Goal: Task Accomplishment & Management: Complete application form

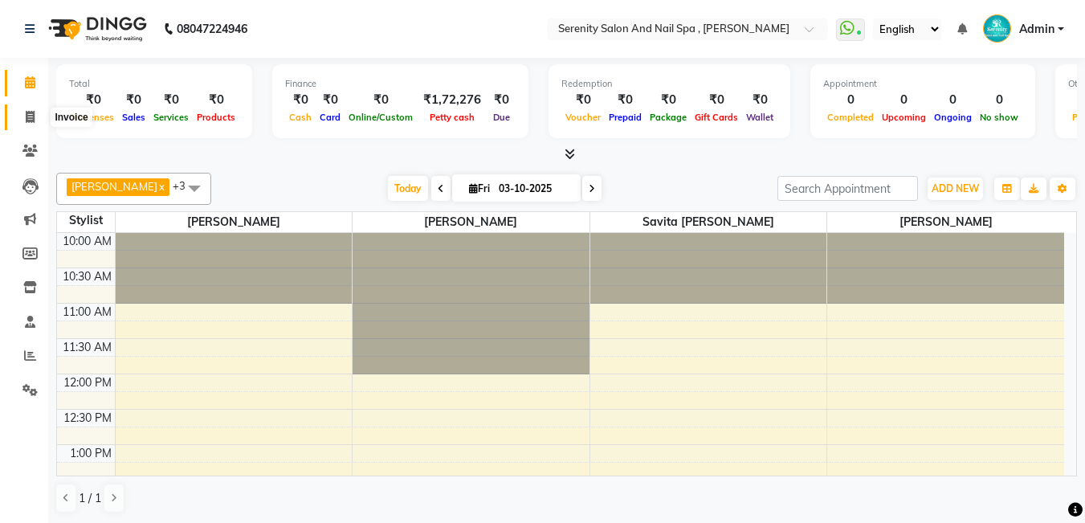
click at [36, 119] on span at bounding box center [30, 117] width 28 height 18
select select "433"
select select "service"
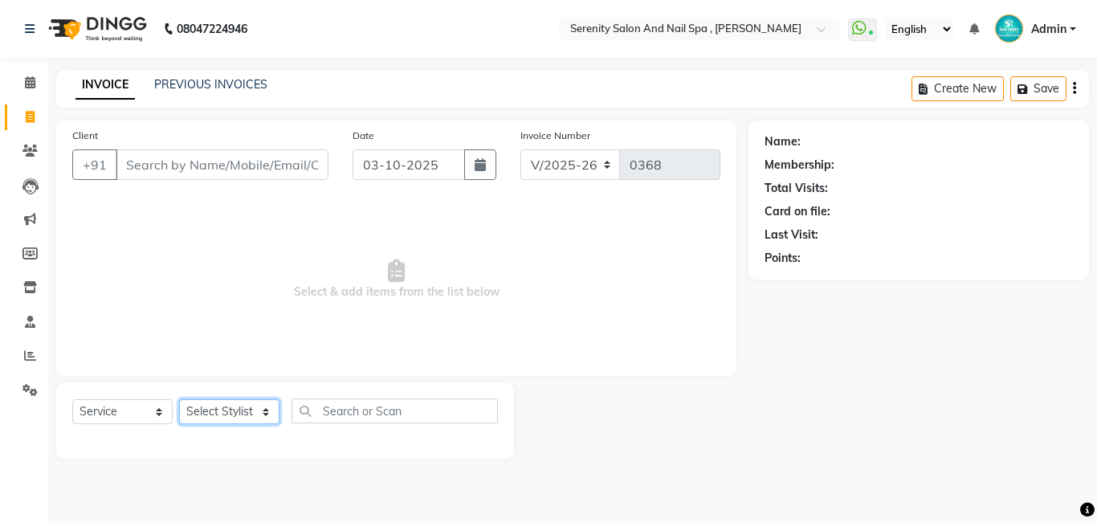
click at [271, 415] on select "Select Stylist Poonam [PERSON_NAME] Savita [PERSON_NAME] [PERSON_NAME] [PERSON_…" at bounding box center [229, 411] width 100 height 25
select select "89716"
click at [179, 399] on select "Select Stylist Poonam [PERSON_NAME] Savita [PERSON_NAME] [PERSON_NAME] [PERSON_…" at bounding box center [229, 411] width 100 height 25
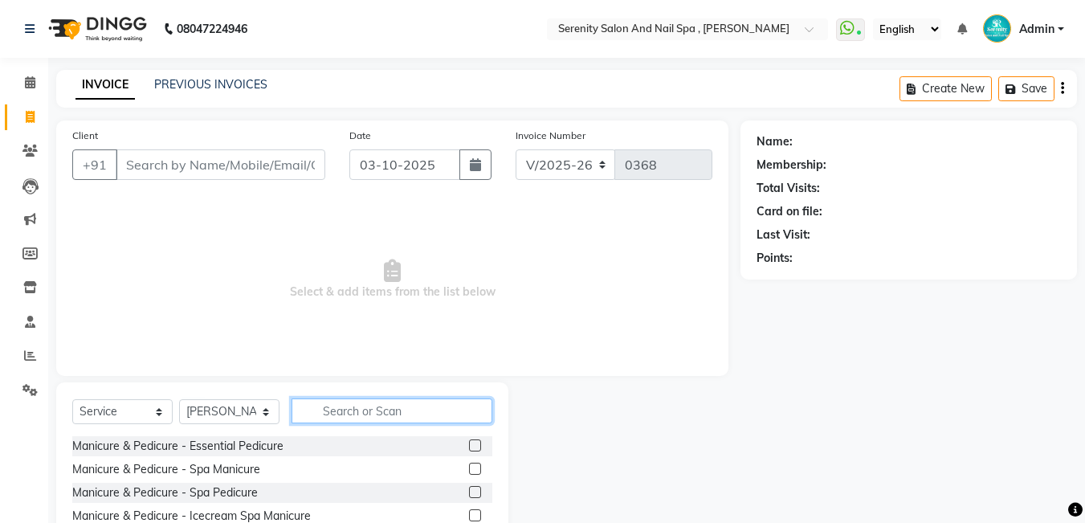
click at [372, 411] on input "text" at bounding box center [392, 410] width 201 height 25
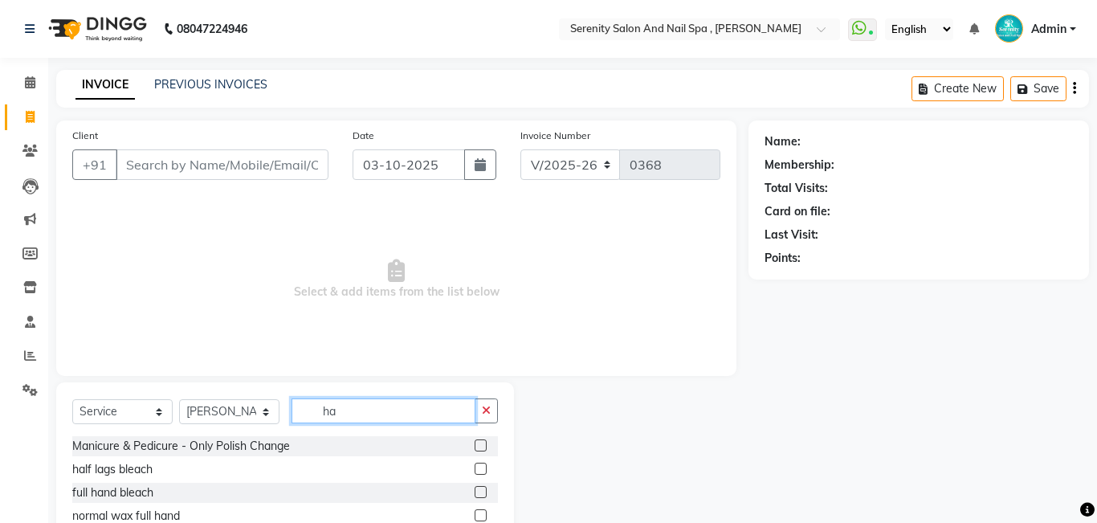
type input "h"
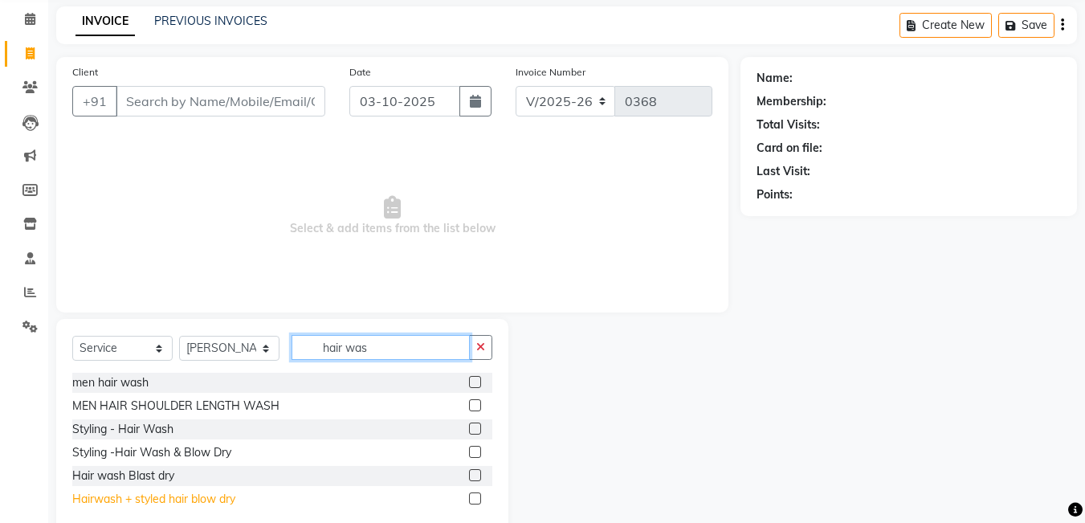
scroll to position [80, 0]
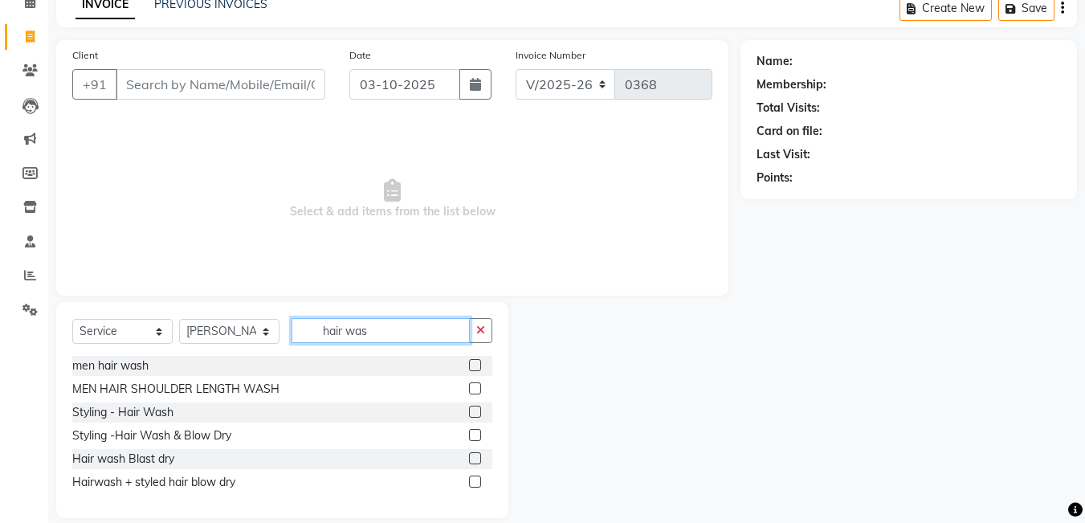
type input "hair was"
click at [202, 461] on div "Hair wash Blast dry" at bounding box center [282, 459] width 420 height 20
click at [165, 462] on div "Hair wash Blast dry" at bounding box center [123, 459] width 102 height 17
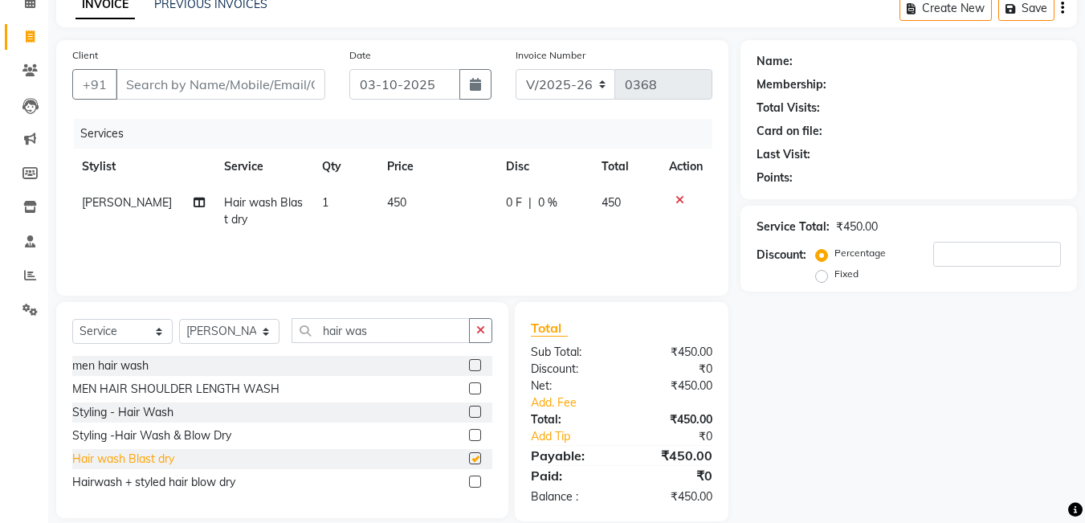
checkbox input "false"
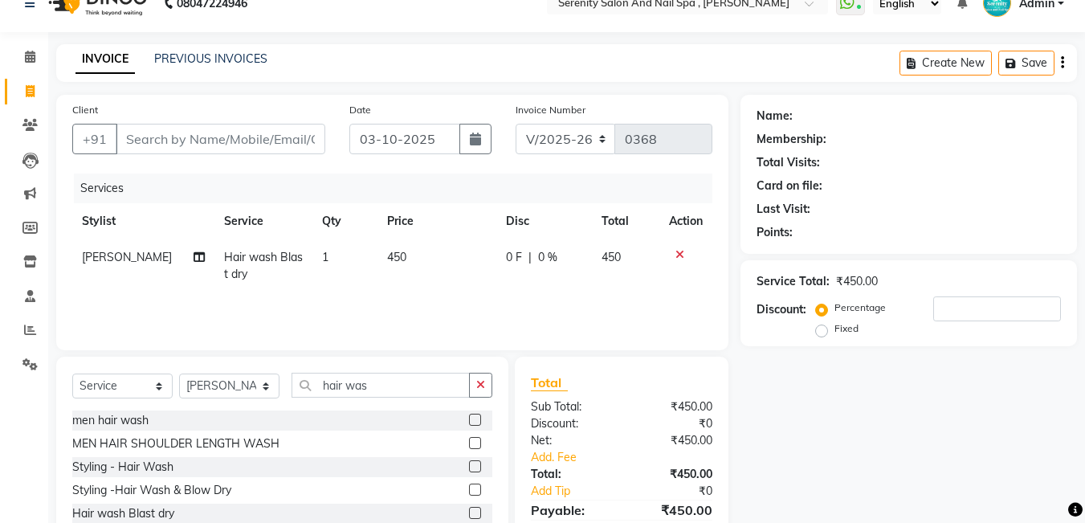
scroll to position [0, 0]
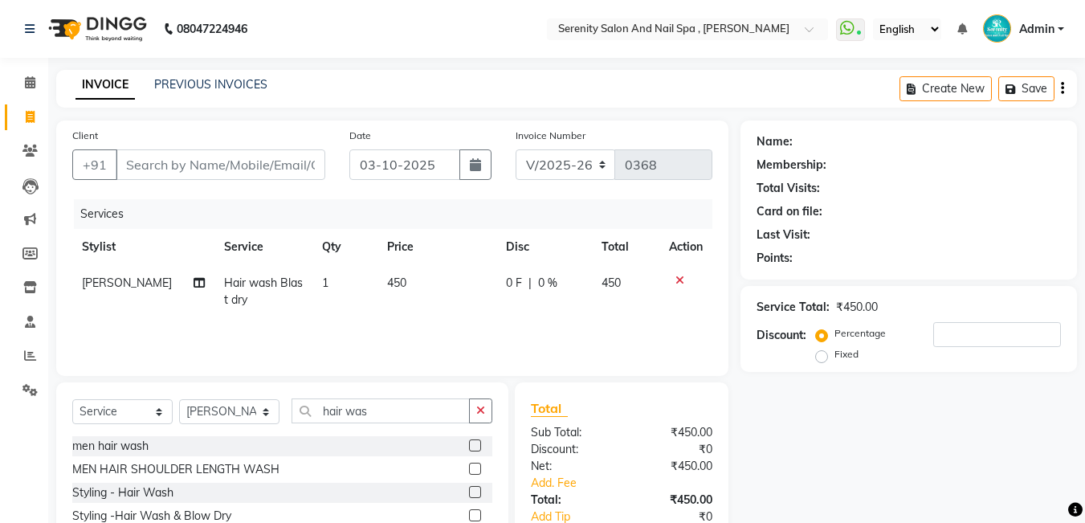
click at [206, 447] on div "men hair wash" at bounding box center [282, 446] width 420 height 20
click at [156, 443] on div "men hair wash" at bounding box center [282, 446] width 420 height 20
click at [138, 449] on div "men hair wash" at bounding box center [110, 446] width 76 height 17
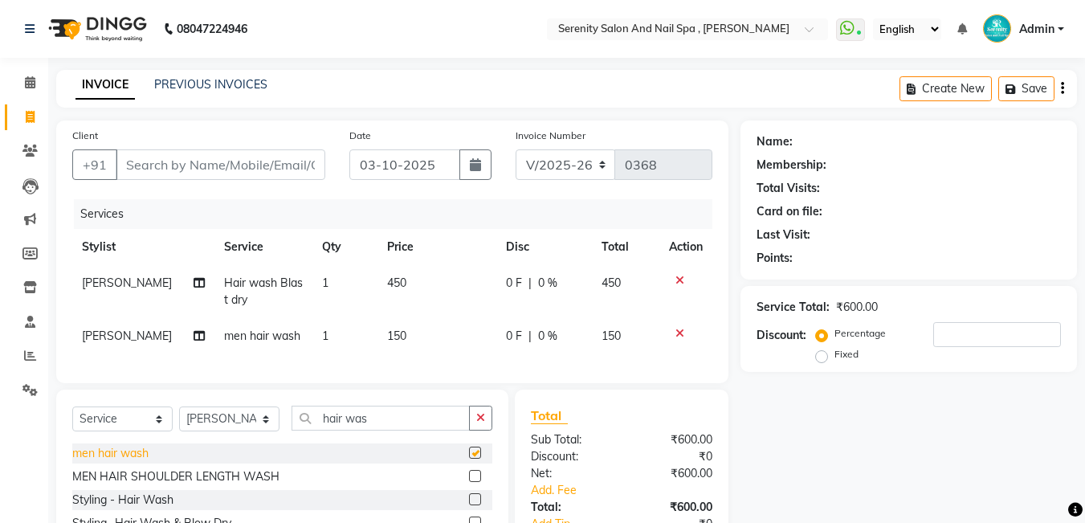
checkbox input "false"
click at [685, 273] on td at bounding box center [686, 291] width 53 height 53
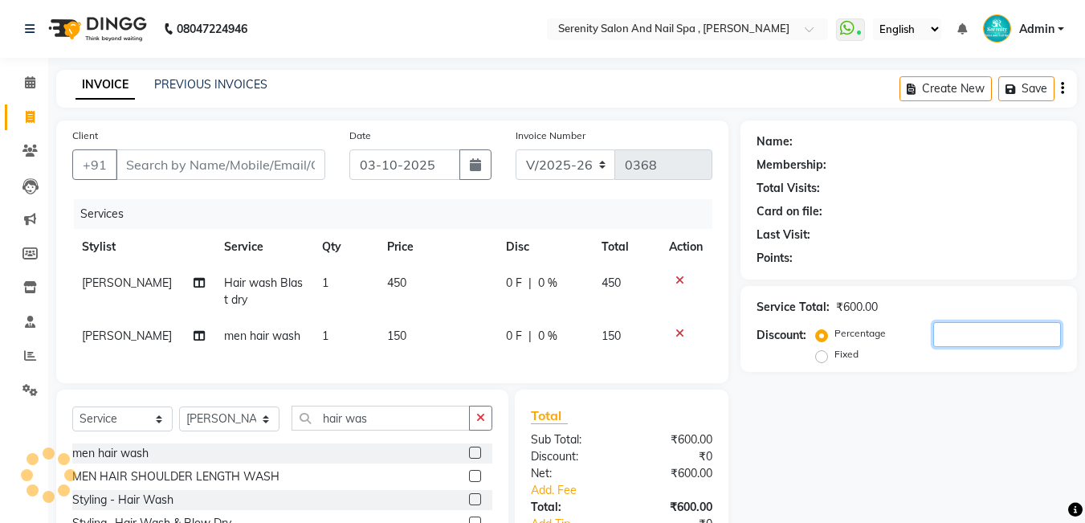
drag, startPoint x: 989, startPoint y: 375, endPoint x: 1020, endPoint y: 382, distance: 32.2
click at [1013, 382] on div "Name: Membership: Total Visits: Card on file: Last Visit: Points: Service Total…" at bounding box center [915, 364] width 349 height 488
click at [864, 345] on div "Client +91 Date [DATE] Invoice Number V/2025 V/[PHONE_NUMBER] Services Stylist …" at bounding box center [566, 364] width 1045 height 488
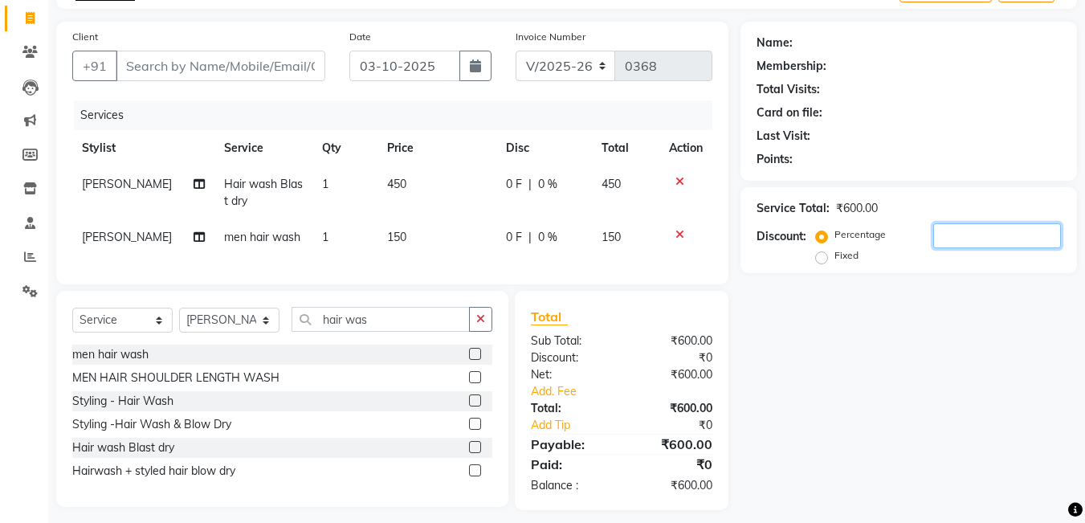
click at [995, 247] on input "number" at bounding box center [997, 235] width 128 height 25
click at [29, 51] on icon at bounding box center [29, 52] width 15 height 12
click at [680, 184] on icon at bounding box center [680, 181] width 9 height 11
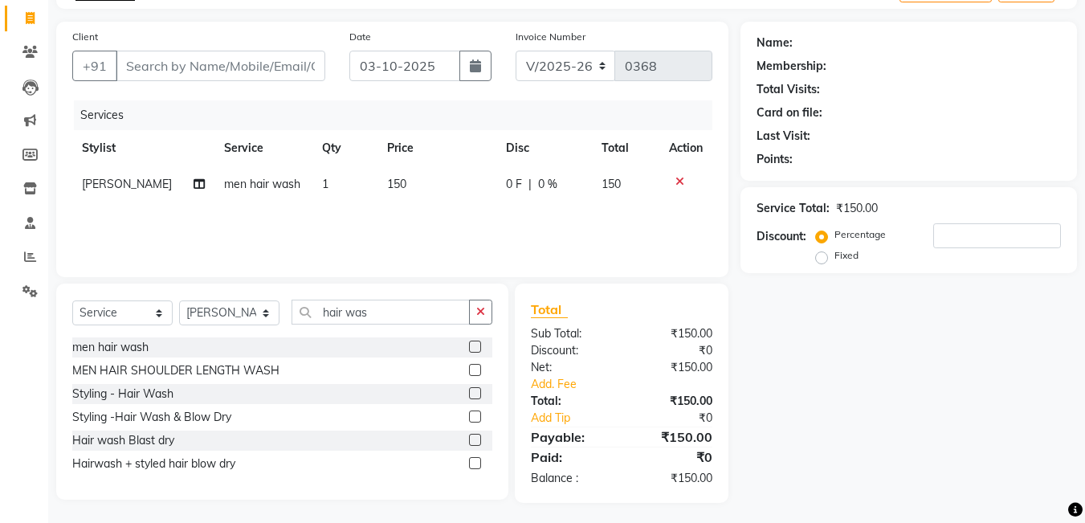
click at [680, 183] on icon at bounding box center [680, 181] width 9 height 11
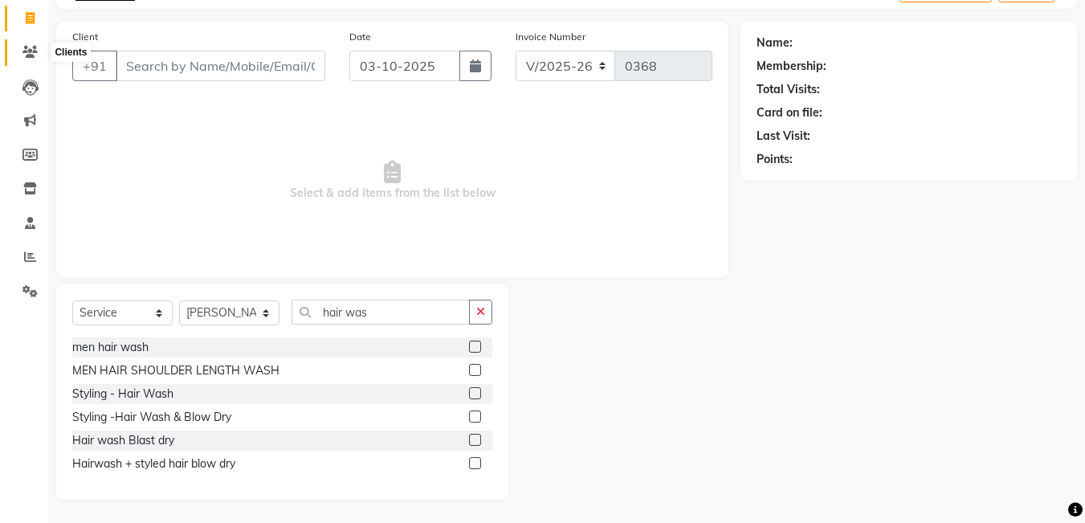
click at [35, 51] on icon at bounding box center [29, 52] width 15 height 12
click at [133, 62] on input "Client" at bounding box center [221, 66] width 210 height 31
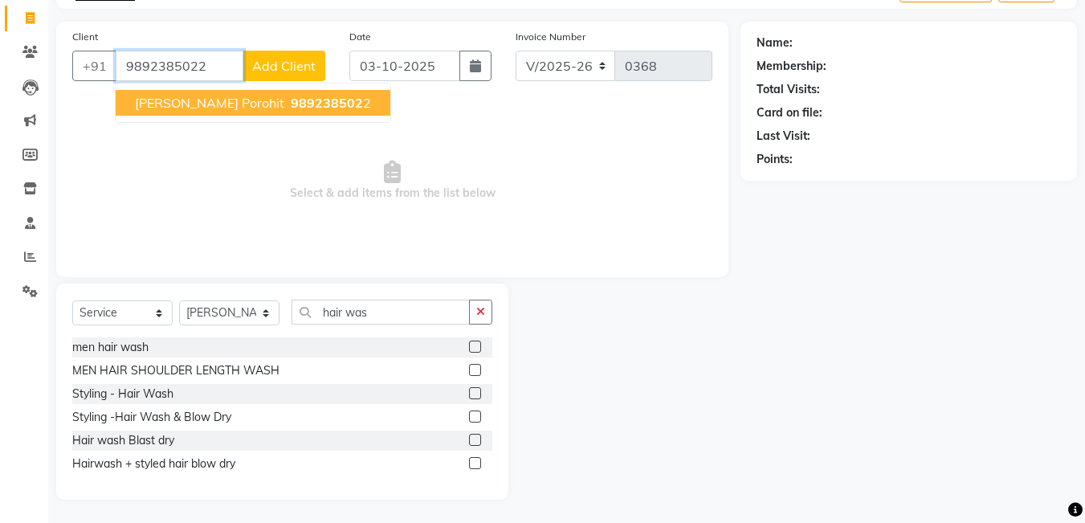
type input "9892385022"
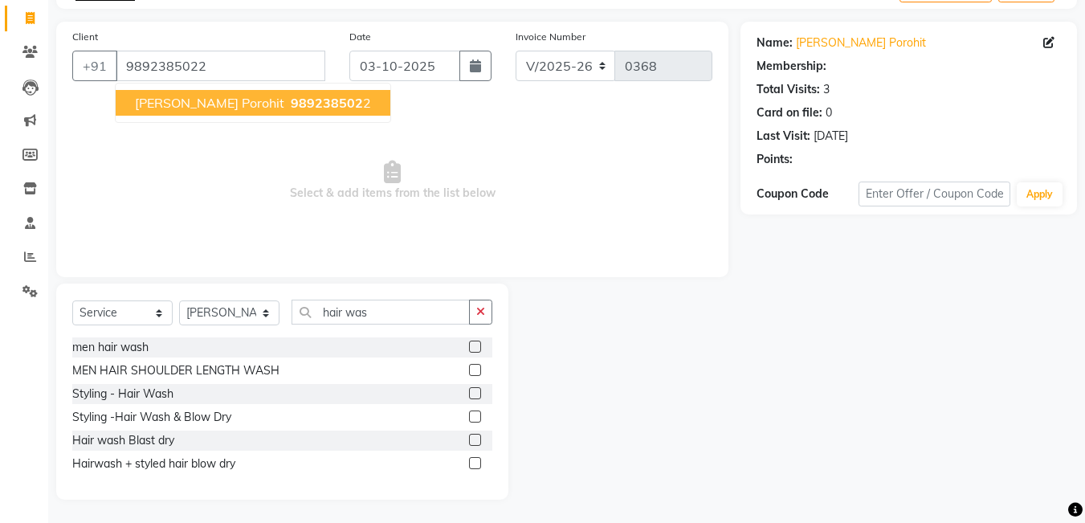
select select "1: Object"
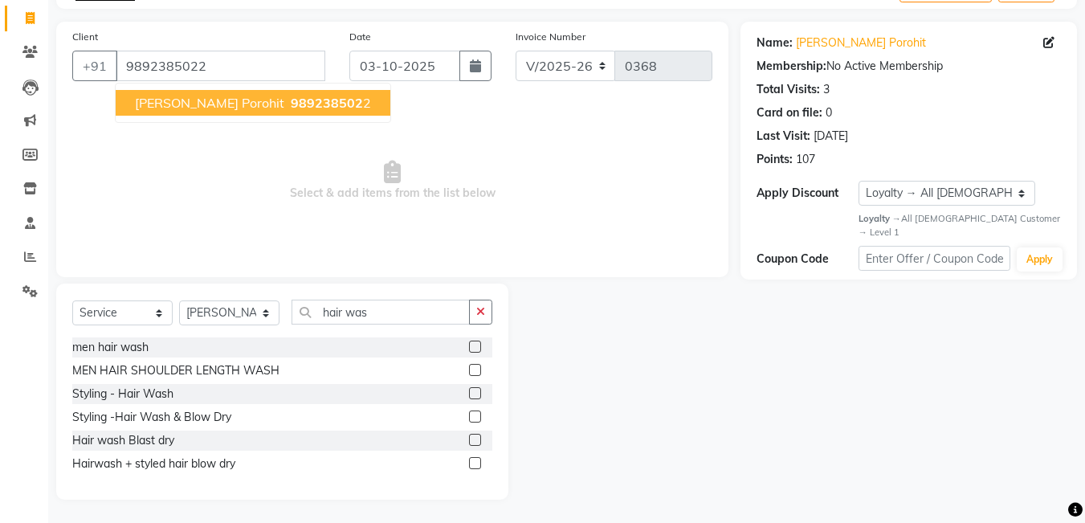
click at [188, 105] on span "[PERSON_NAME] Porohit" at bounding box center [209, 103] width 149 height 16
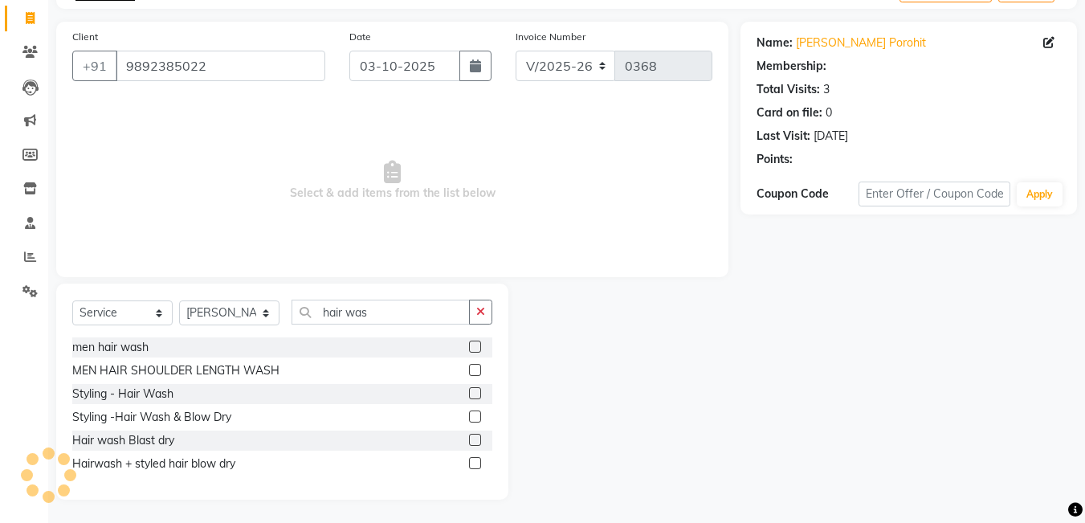
select select "1: Object"
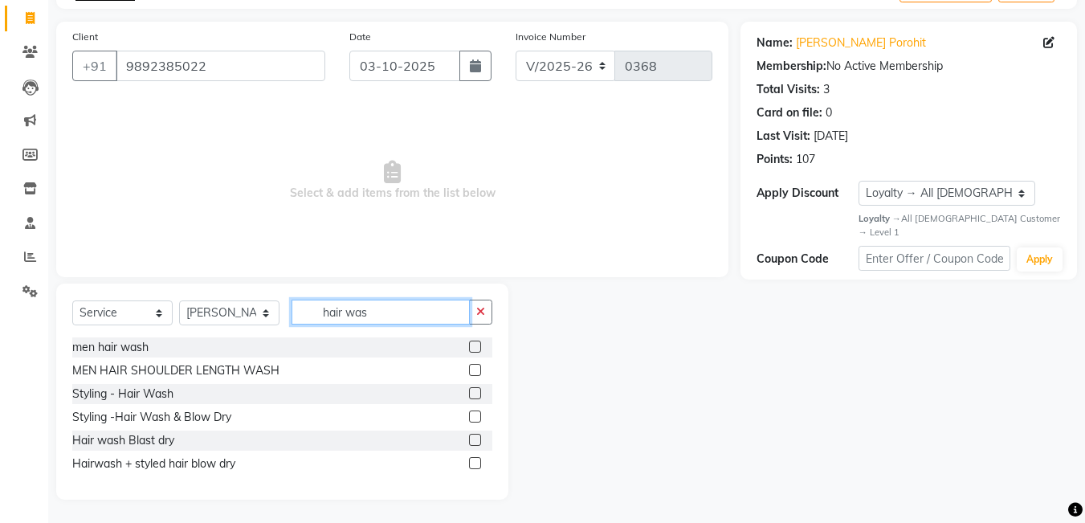
click at [370, 313] on input "hair was" at bounding box center [381, 312] width 178 height 25
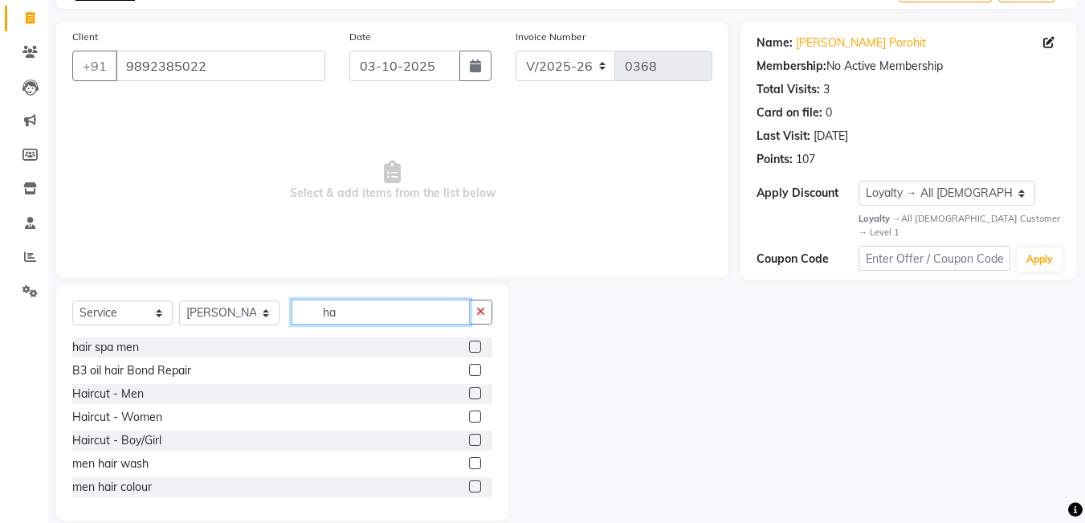
type input "h"
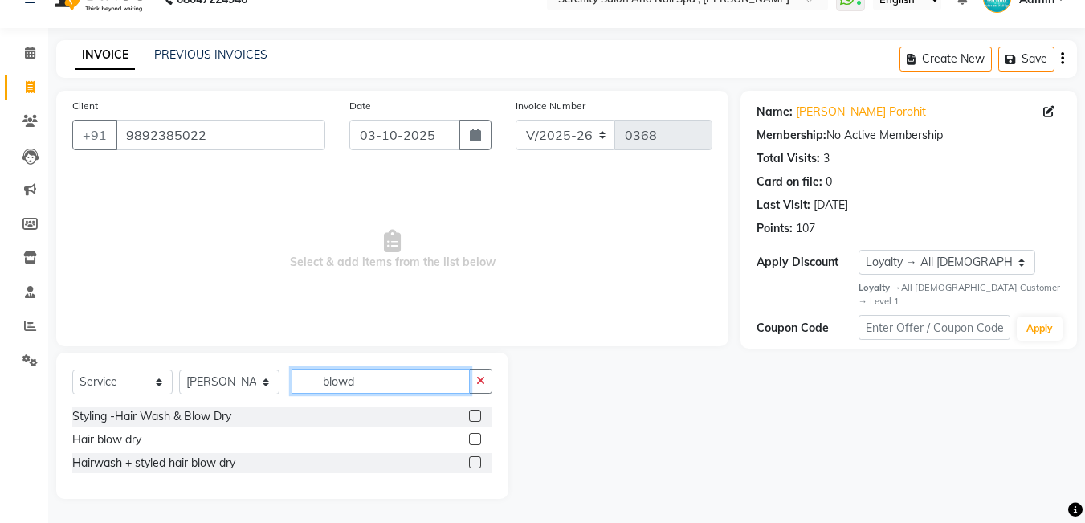
scroll to position [0, 0]
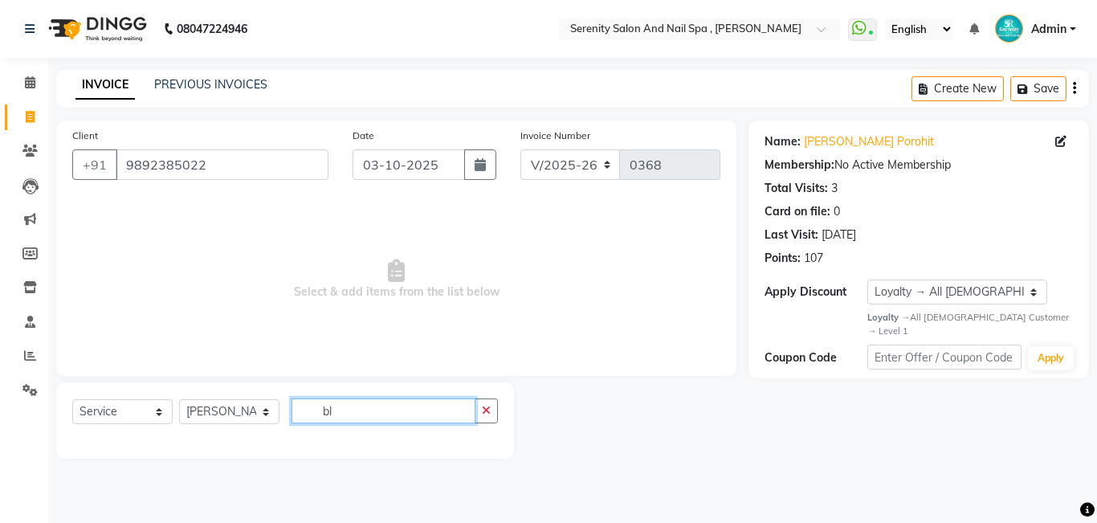
type input "b"
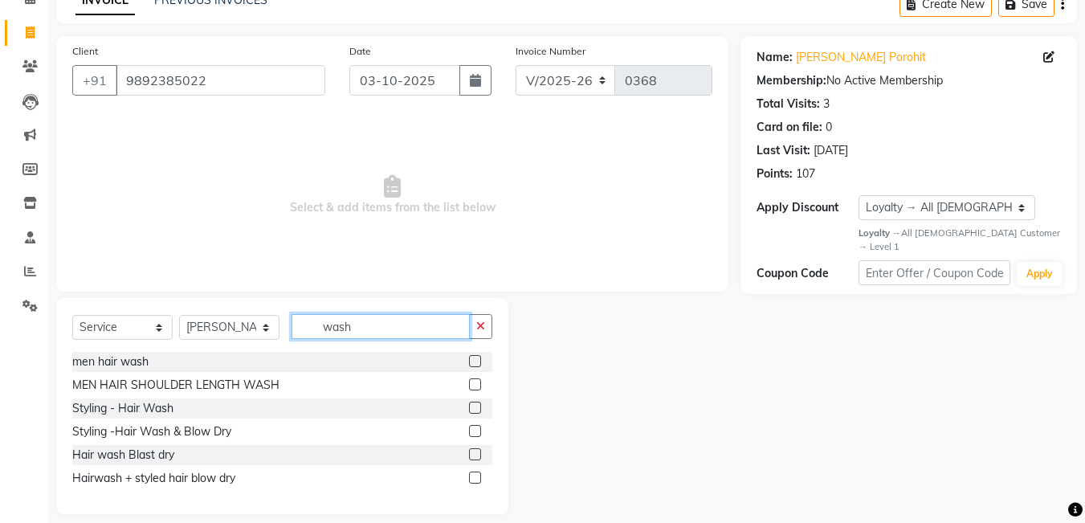
scroll to position [100, 0]
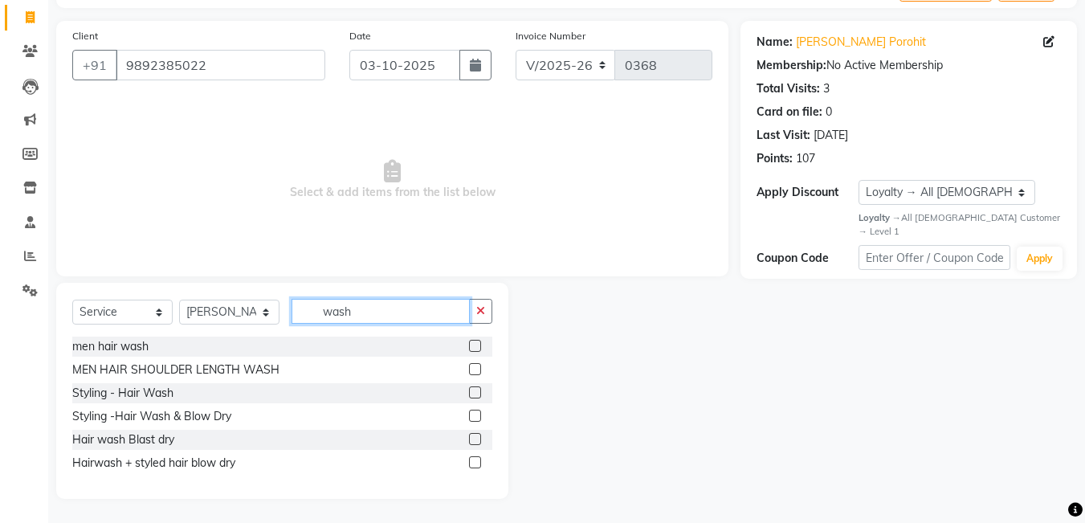
type input "wash"
click at [471, 415] on label at bounding box center [475, 416] width 12 height 12
click at [471, 415] on input "checkbox" at bounding box center [474, 416] width 10 height 10
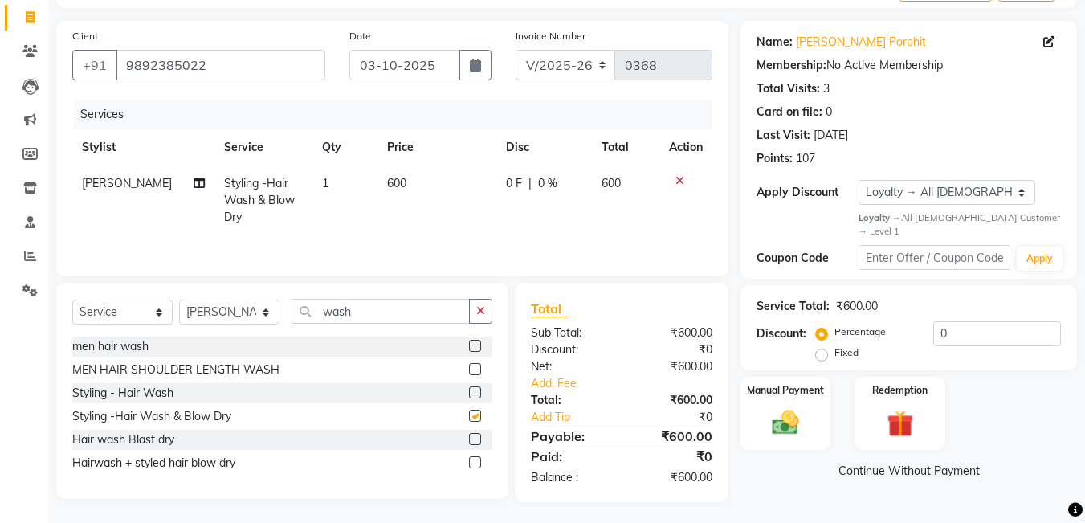
checkbox input "false"
click at [387, 185] on span "600" at bounding box center [396, 183] width 19 height 14
select select "89716"
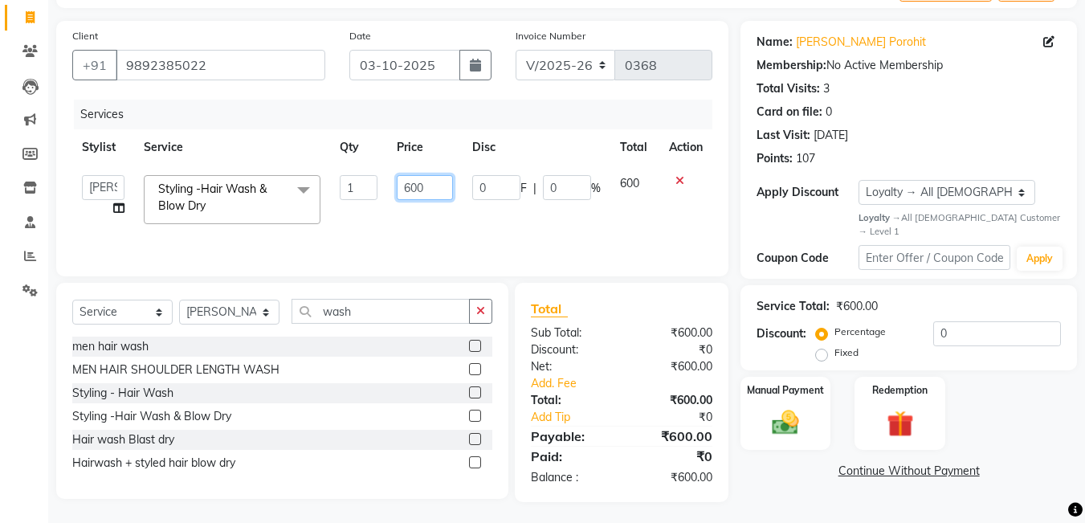
click at [410, 189] on input "600" at bounding box center [424, 187] width 55 height 25
type input "500"
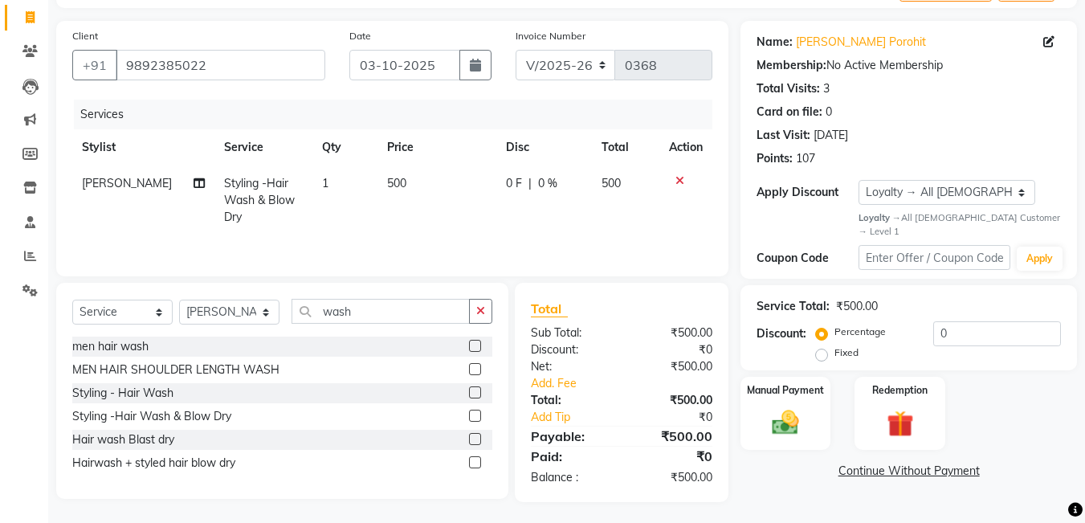
click at [362, 231] on td "1" at bounding box center [344, 200] width 65 height 70
select select "89716"
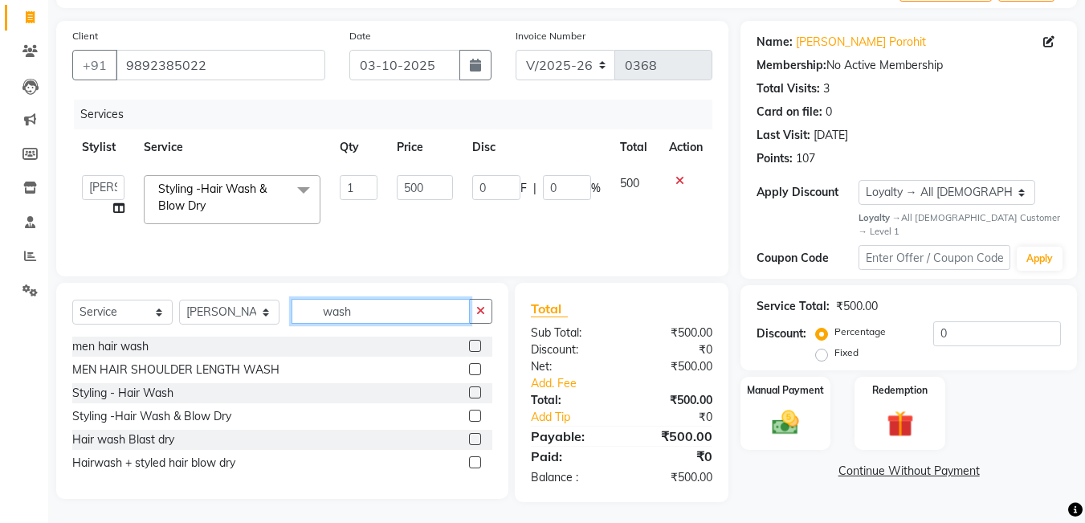
click at [353, 311] on input "wash" at bounding box center [381, 311] width 178 height 25
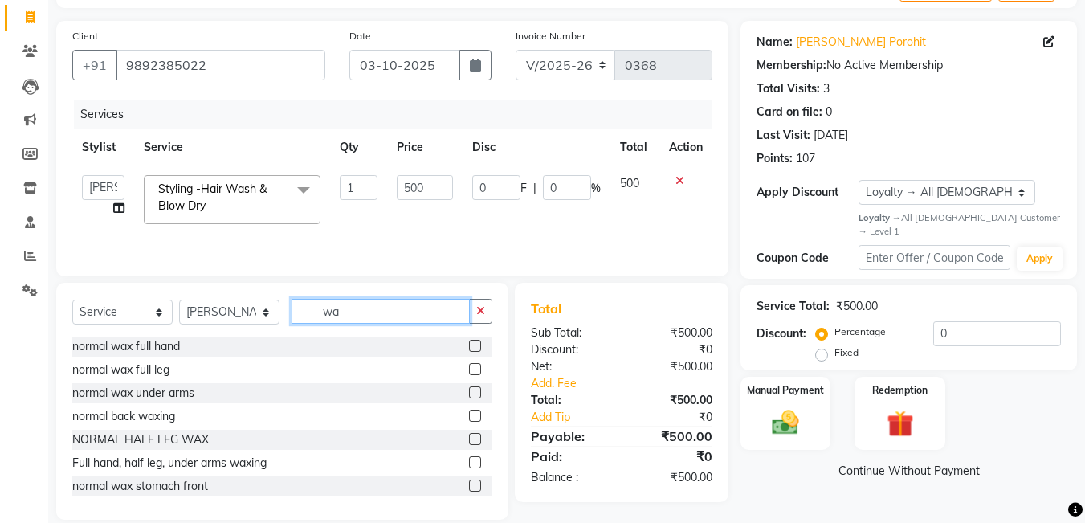
type input "w"
type input "thre"
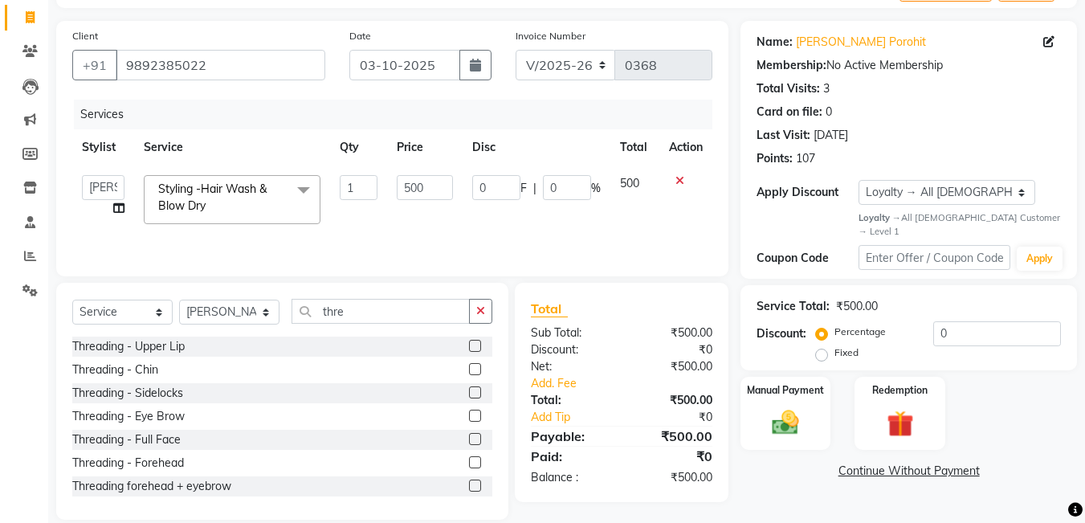
click at [469, 413] on label at bounding box center [475, 416] width 12 height 12
click at [469, 413] on input "checkbox" at bounding box center [474, 416] width 10 height 10
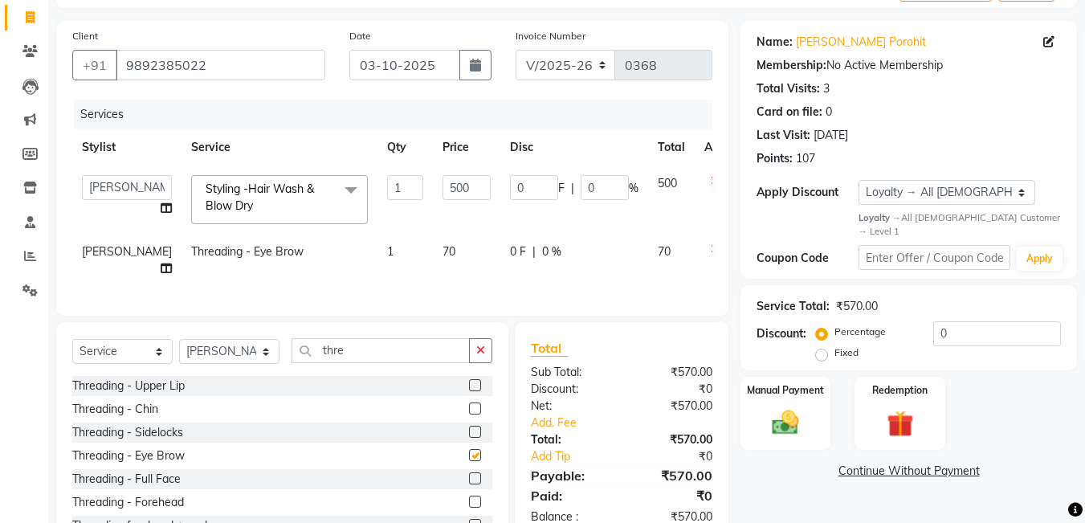
checkbox input "false"
click at [787, 416] on img at bounding box center [785, 423] width 45 height 32
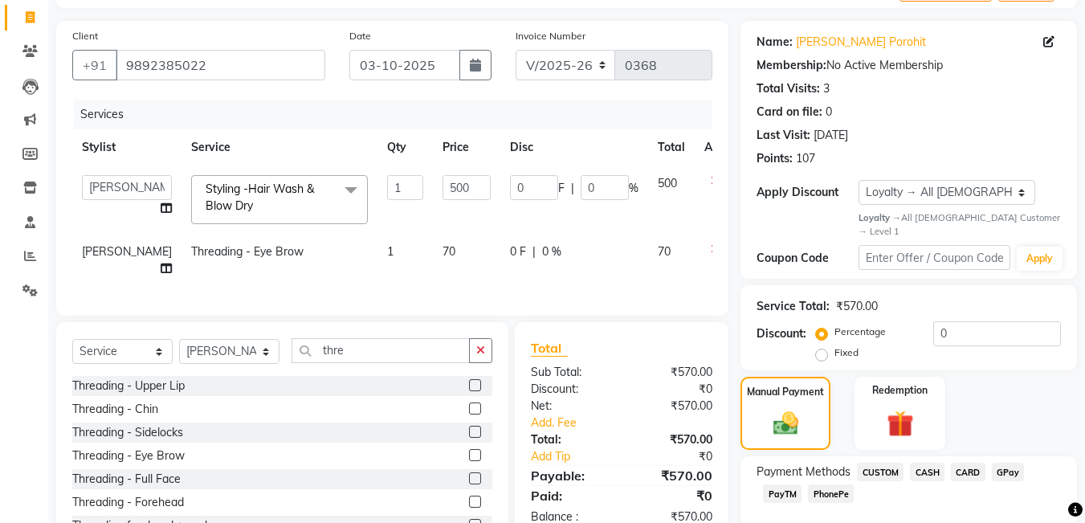
click at [1012, 463] on span "GPay" at bounding box center [1008, 472] width 33 height 18
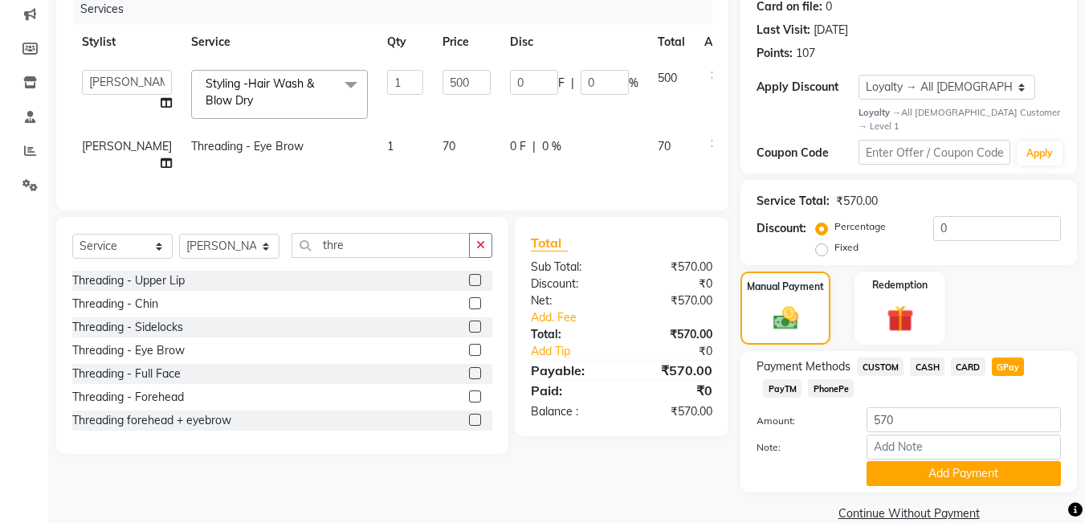
scroll to position [219, 0]
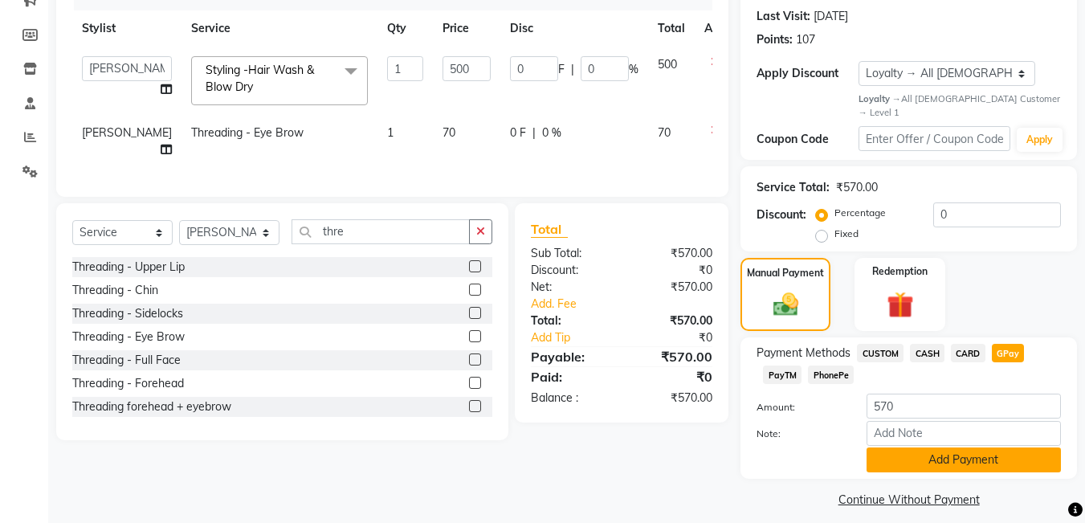
click at [1003, 455] on button "Add Payment" at bounding box center [964, 459] width 194 height 25
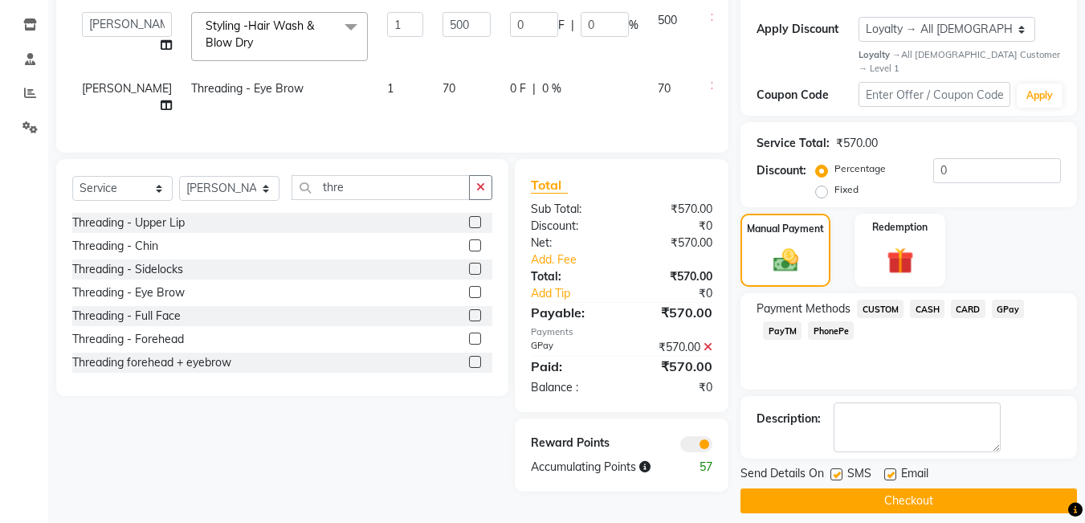
scroll to position [268, 0]
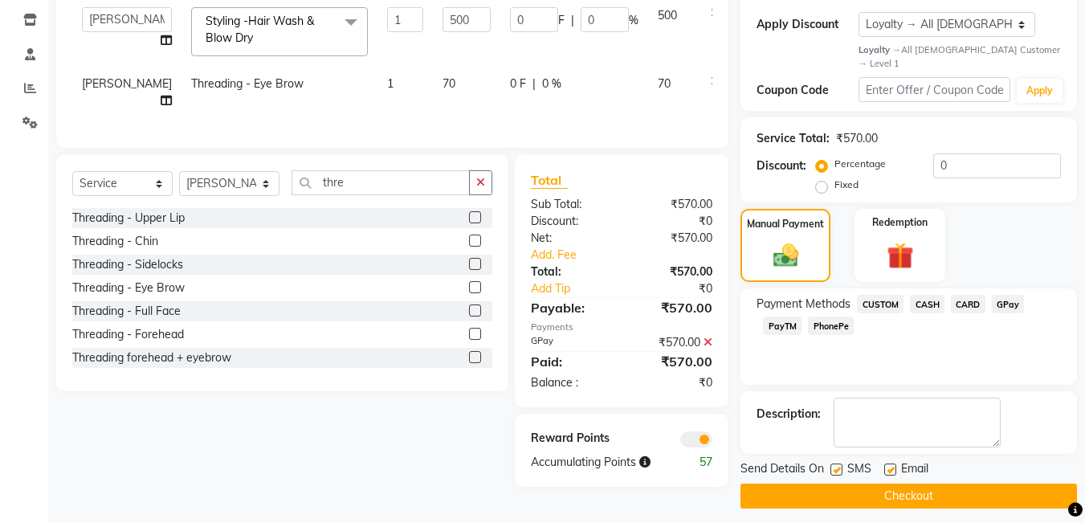
click at [964, 492] on button "Checkout" at bounding box center [909, 496] width 337 height 25
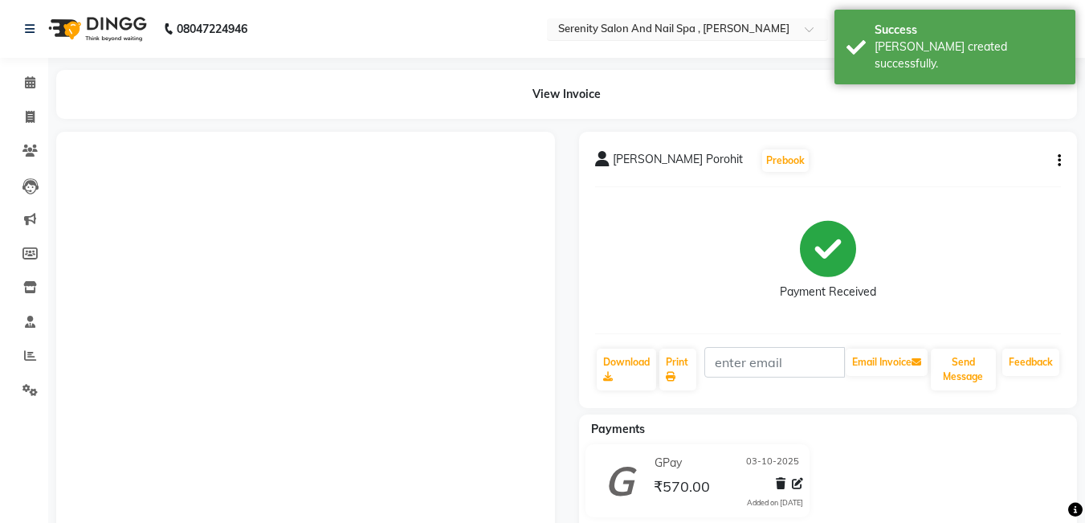
select select "433"
select select "service"
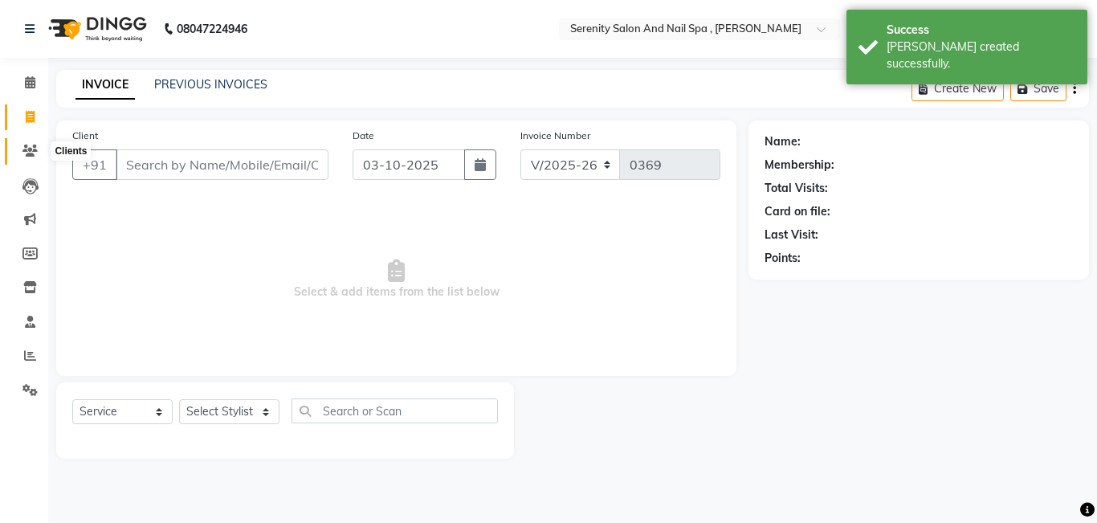
click at [25, 147] on icon at bounding box center [29, 151] width 15 height 12
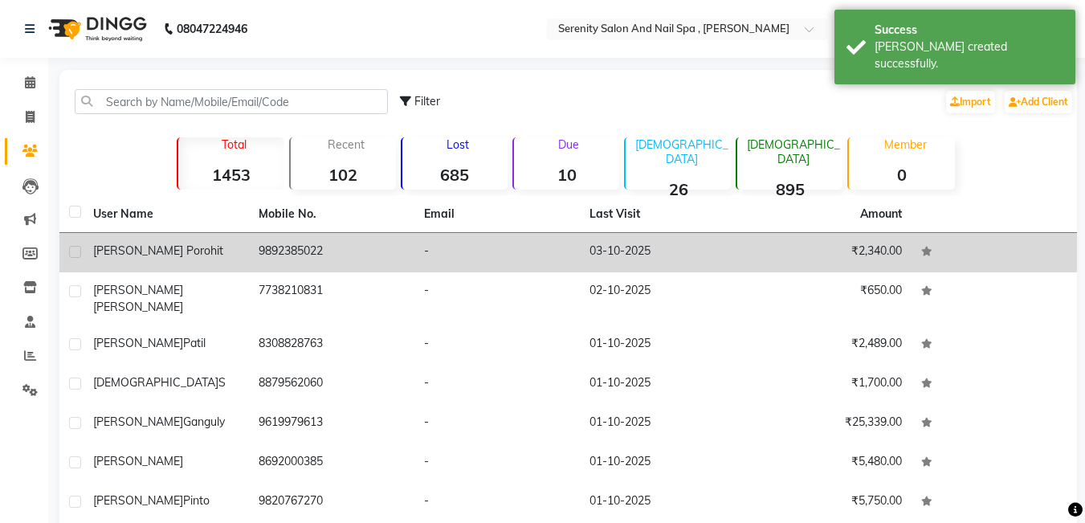
click at [604, 252] on td "03-10-2025" at bounding box center [662, 252] width 165 height 39
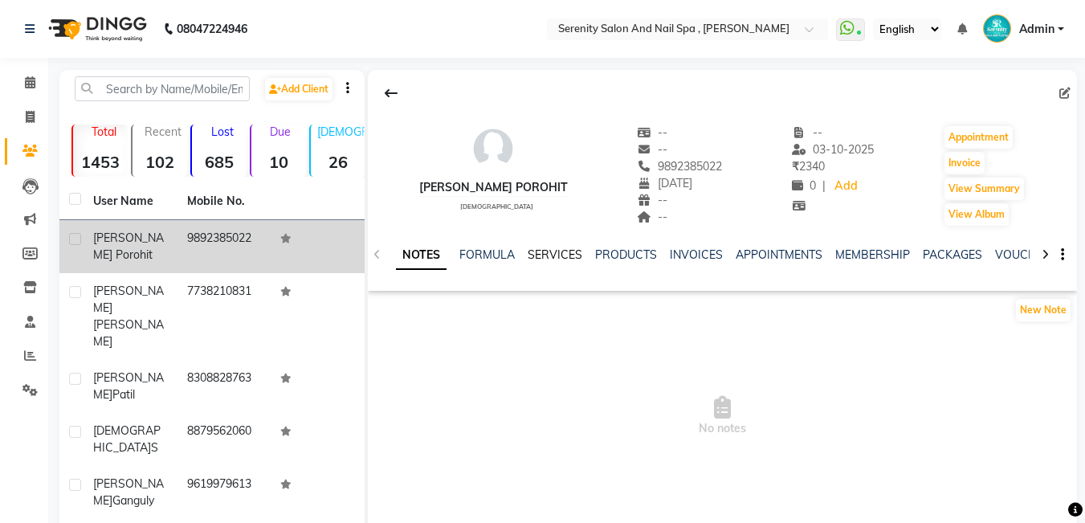
click at [557, 255] on link "SERVICES" at bounding box center [555, 254] width 55 height 14
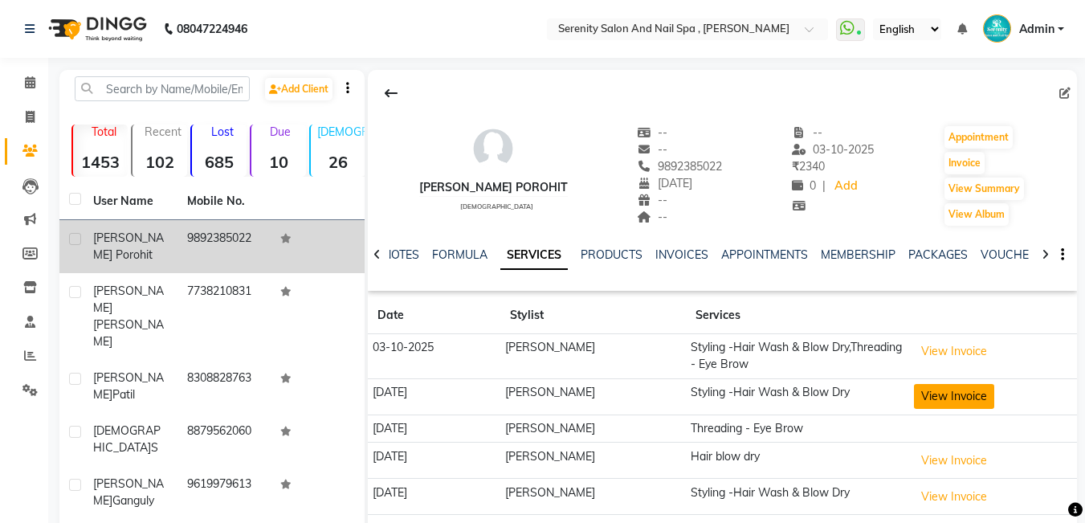
click at [932, 398] on button "View Invoice" at bounding box center [954, 396] width 80 height 25
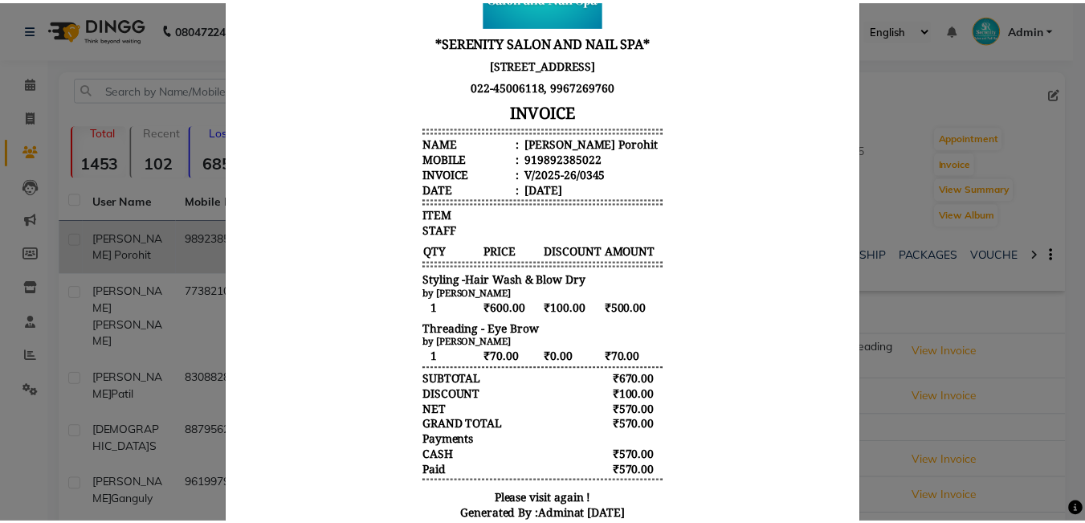
scroll to position [241, 0]
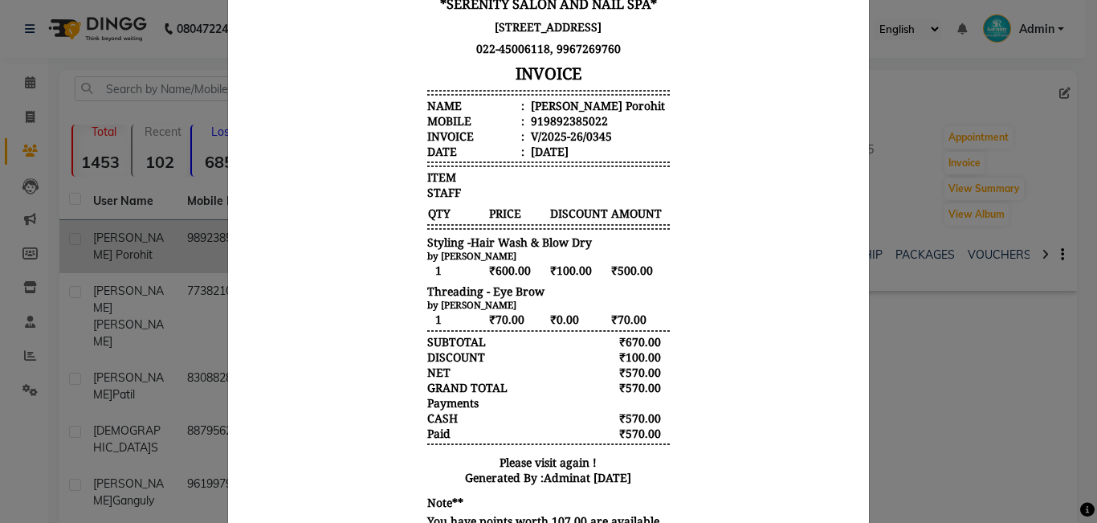
click at [47, 71] on ngb-modal-window "INVOICE View Invoice Close" at bounding box center [548, 261] width 1097 height 523
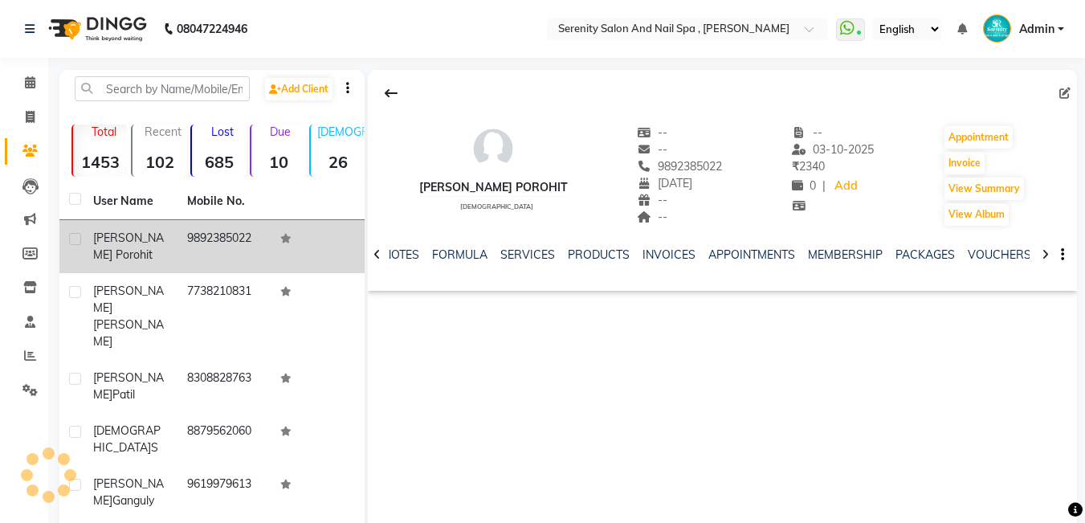
drag, startPoint x: 80, startPoint y: 215, endPoint x: 0, endPoint y: 372, distance: 176.0
drag, startPoint x: 0, startPoint y: 372, endPoint x: 630, endPoint y: 349, distance: 630.2
click at [630, 347] on div "[PERSON_NAME] Porohit [DEMOGRAPHIC_DATA] -- -- 9892385022 [DATE] -- -- -- [DATE…" at bounding box center [722, 311] width 709 height 482
click at [234, 243] on td "9892385022" at bounding box center [225, 246] width 94 height 53
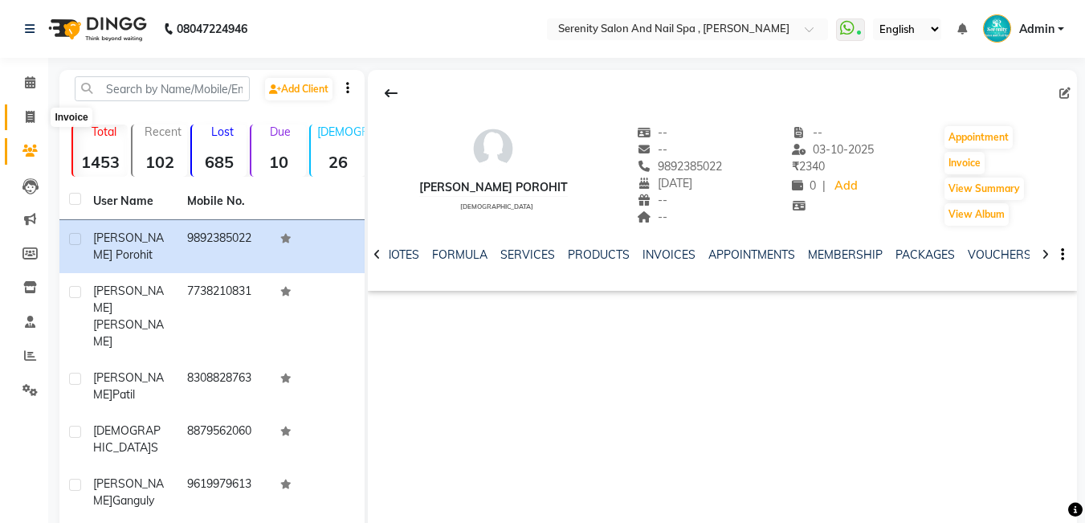
click at [31, 116] on icon at bounding box center [30, 117] width 9 height 12
select select "433"
select select "service"
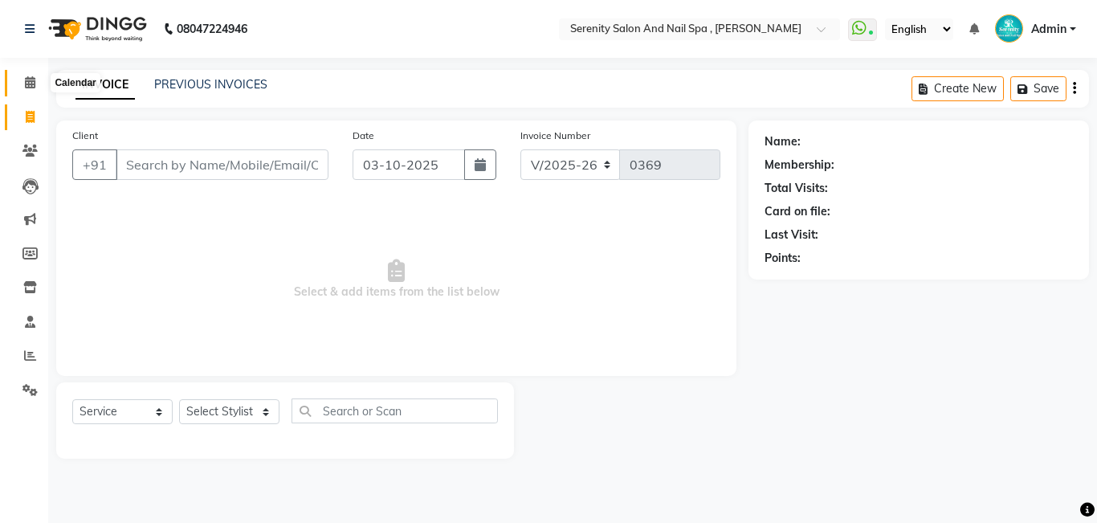
click at [34, 87] on icon at bounding box center [30, 82] width 10 height 12
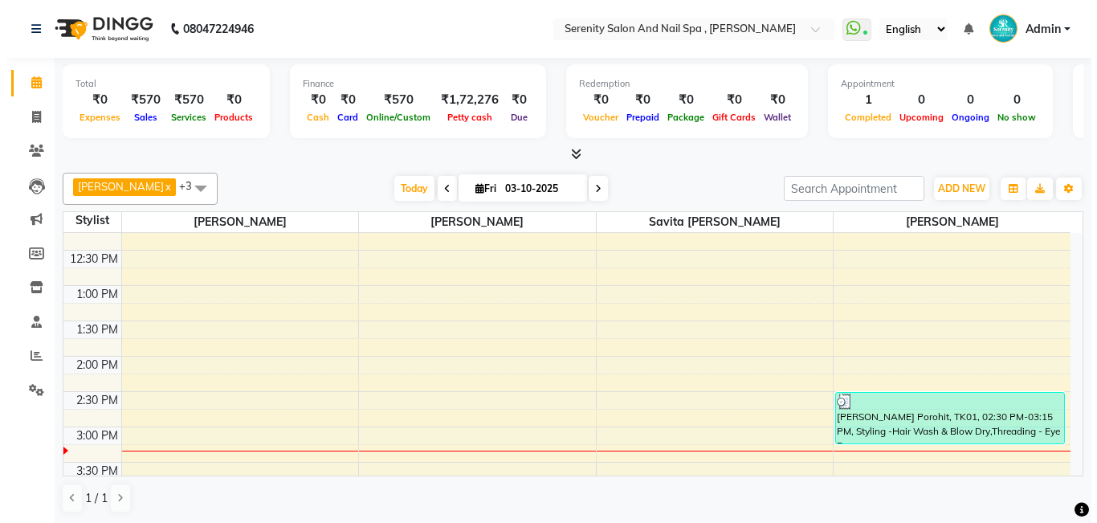
scroll to position [161, 0]
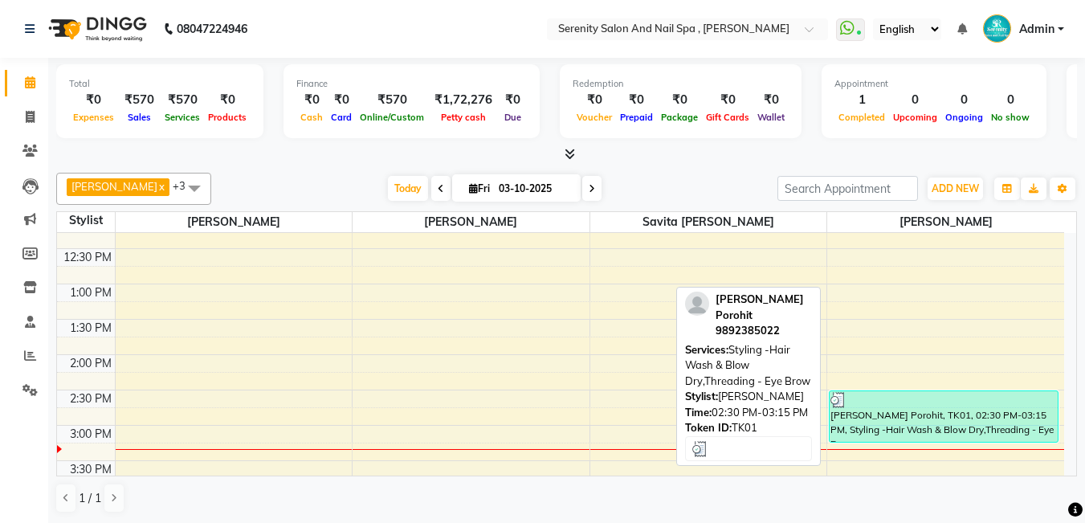
click at [955, 423] on div "[PERSON_NAME] Porohit, TK01, 02:30 PM-03:15 PM, Styling -Hair Wash & Blow Dry,T…" at bounding box center [944, 416] width 228 height 51
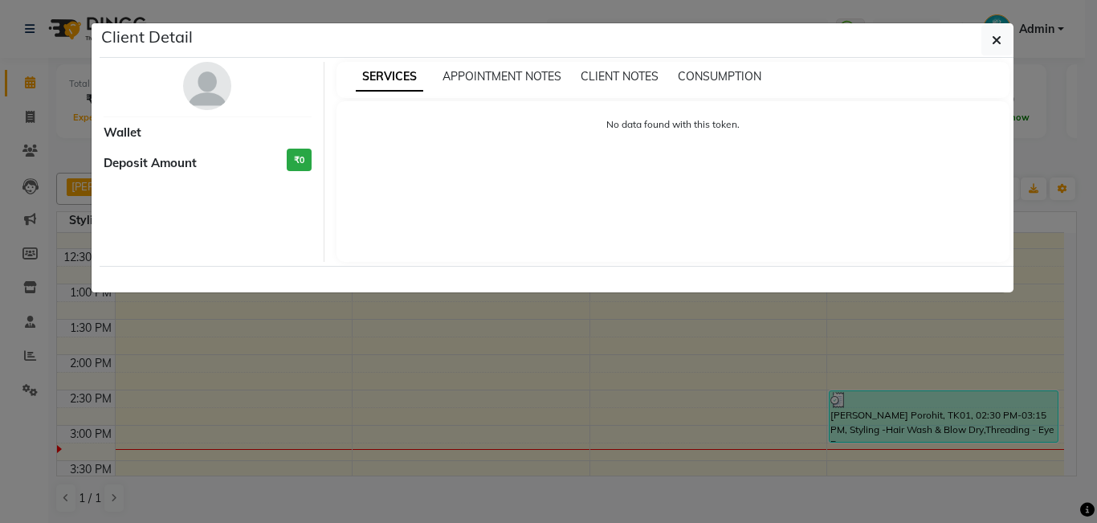
select select "3"
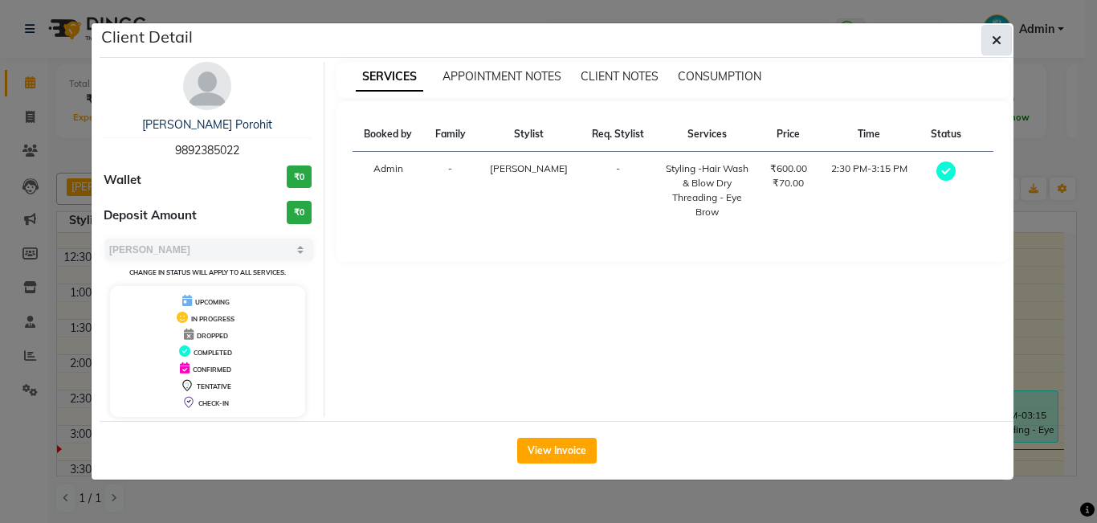
click at [992, 42] on icon "button" at bounding box center [997, 40] width 10 height 13
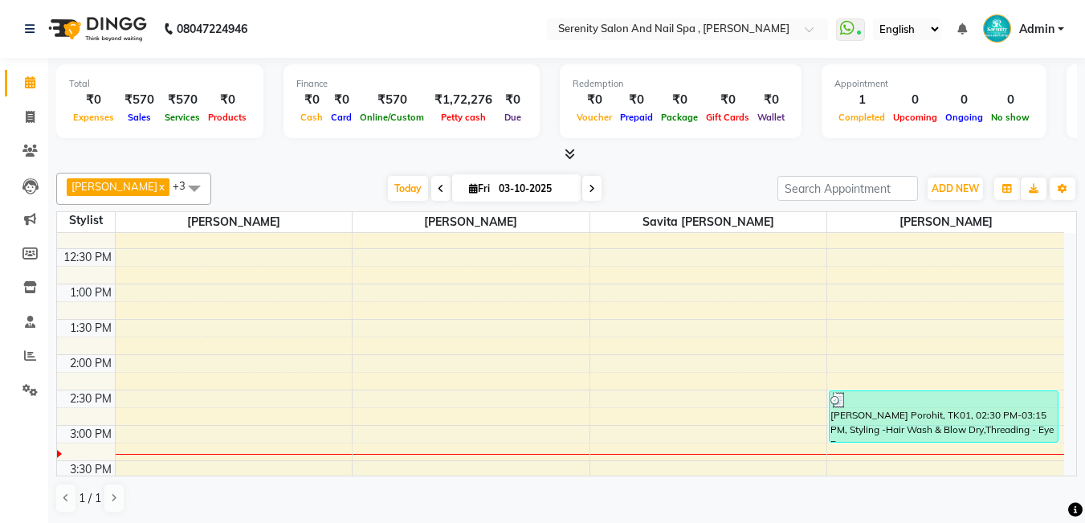
select select "service"
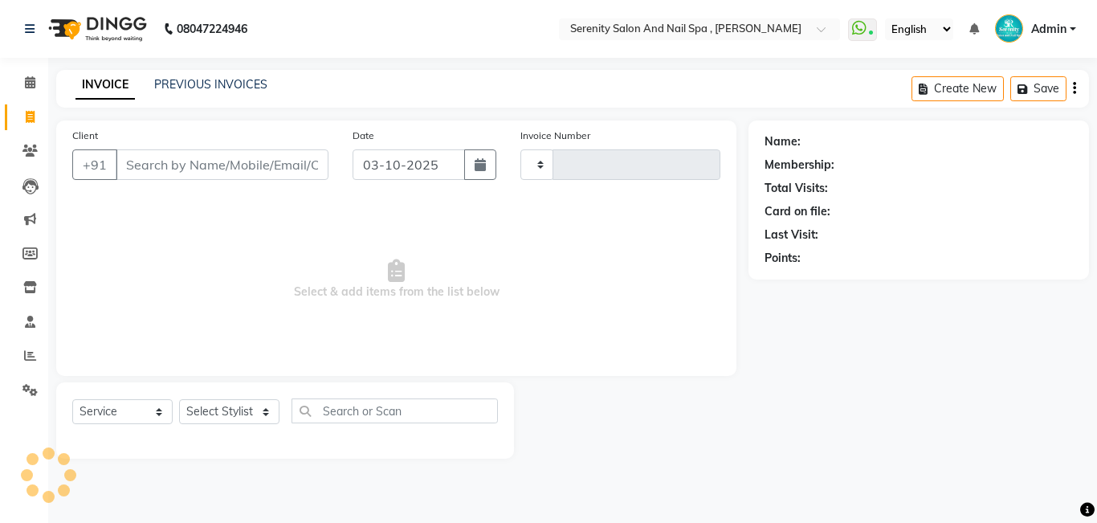
type input "0369"
select select "433"
